Goal: Task Accomplishment & Management: Manage account settings

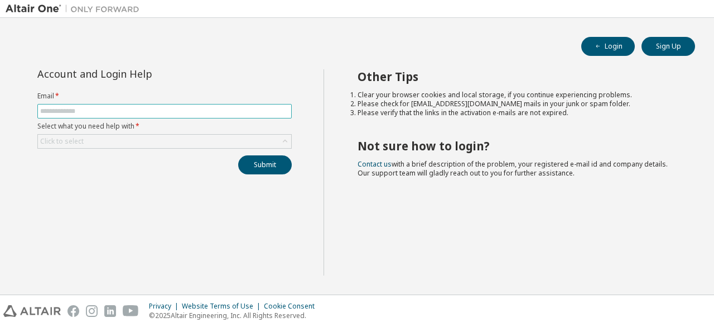
click at [175, 107] on input "text" at bounding box center [164, 111] width 249 height 9
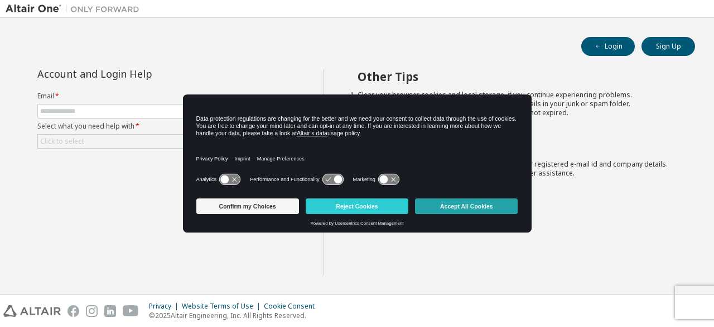
click at [467, 205] on button "Accept All Cookies" at bounding box center [466, 206] width 103 height 16
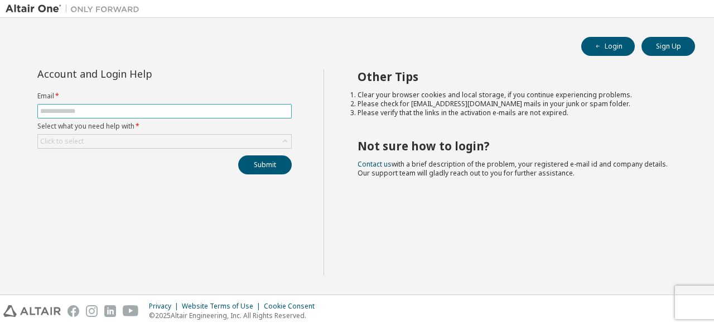
click at [120, 108] on input "text" at bounding box center [164, 111] width 249 height 9
click at [150, 109] on input "*****" at bounding box center [164, 111] width 249 height 9
type input "**********"
click at [97, 138] on div "Click to select" at bounding box center [164, 141] width 253 height 13
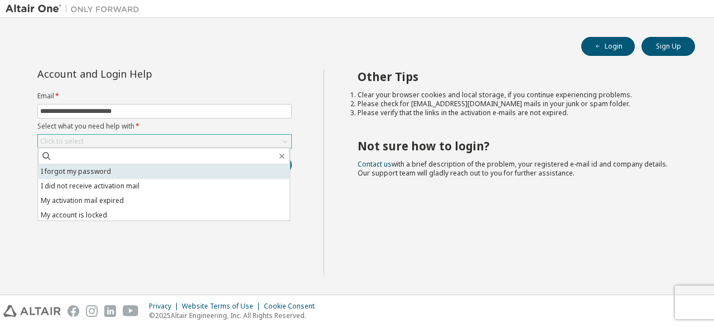
click at [103, 170] on li "I forgot my password" at bounding box center [164, 171] width 252 height 15
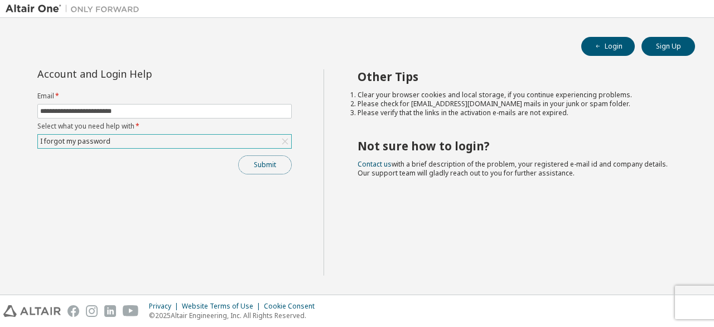
click at [258, 164] on button "Submit" at bounding box center [265, 164] width 54 height 19
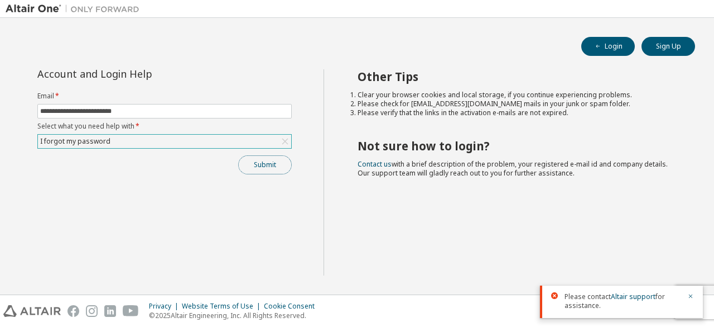
click at [271, 165] on button "Submit" at bounding box center [265, 164] width 54 height 19
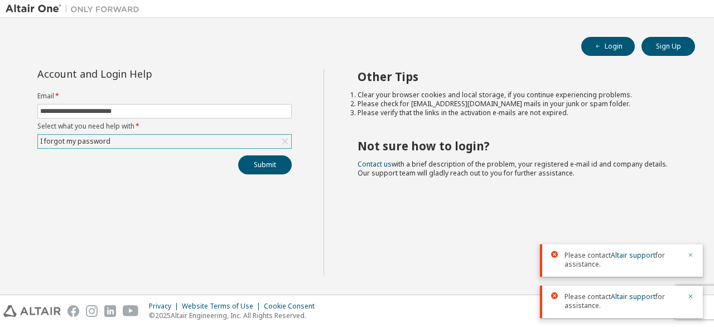
click at [689, 253] on icon "button" at bounding box center [691, 254] width 7 height 7
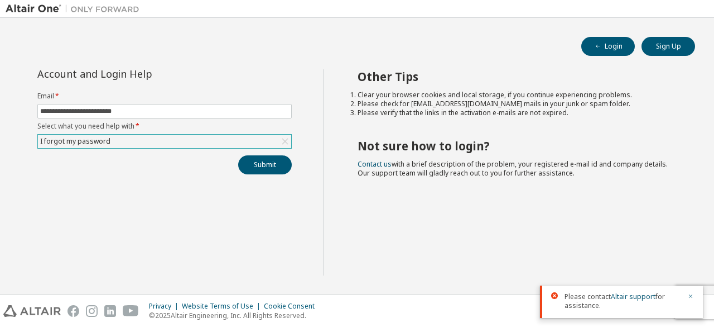
click at [689, 296] on icon "button" at bounding box center [691, 295] width 7 height 7
